Goal: Find specific page/section: Find specific page/section

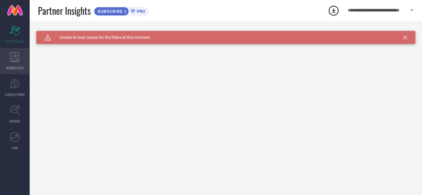
click at [23, 60] on div "WORKSPACE" at bounding box center [15, 61] width 30 height 26
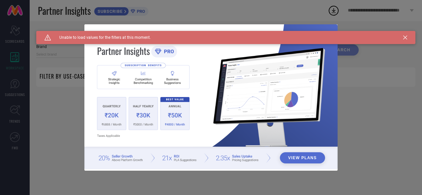
type input "1 STOP FASHION"
type input "All"
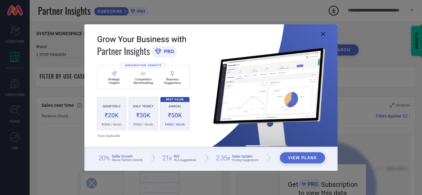
click at [308, 161] on button "View Plans" at bounding box center [302, 158] width 45 height 11
click at [322, 32] on icon at bounding box center [323, 34] width 4 height 4
